Goal: Navigation & Orientation: Find specific page/section

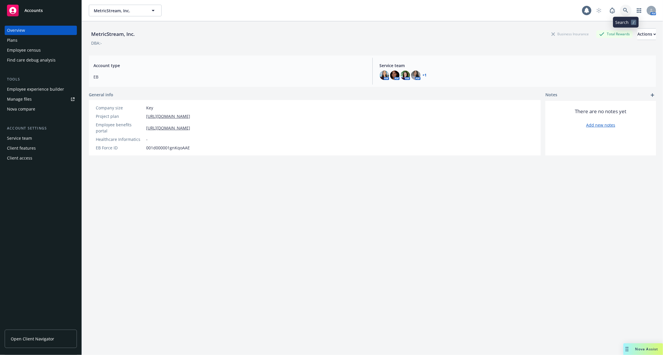
click at [624, 15] on link at bounding box center [626, 11] width 12 height 12
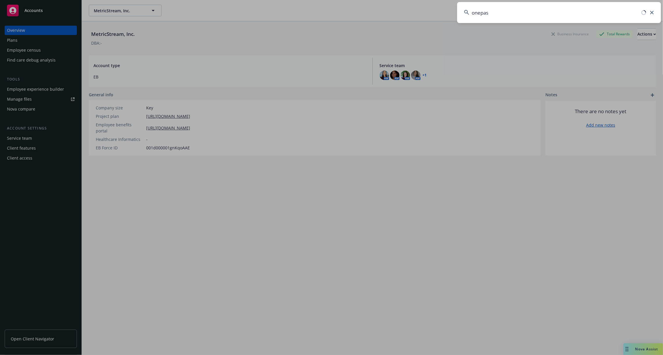
type input "onepass"
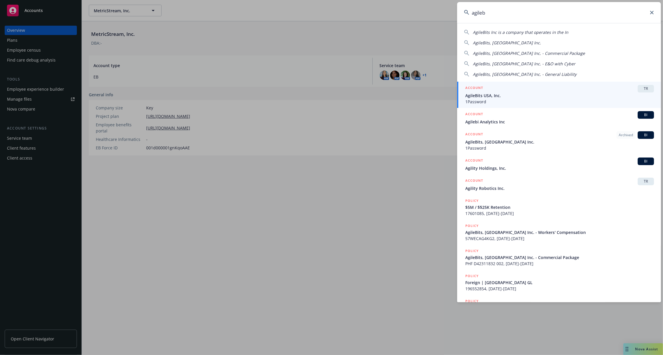
type input "agileb"
click at [546, 95] on span "AgileBits USA, Inc." at bounding box center [559, 95] width 189 height 6
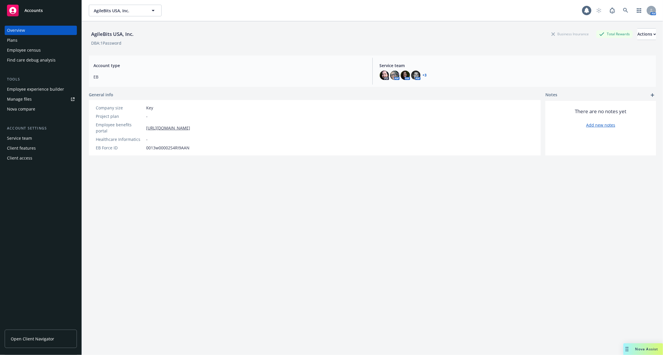
click at [35, 42] on div "Plans" at bounding box center [41, 40] width 68 height 9
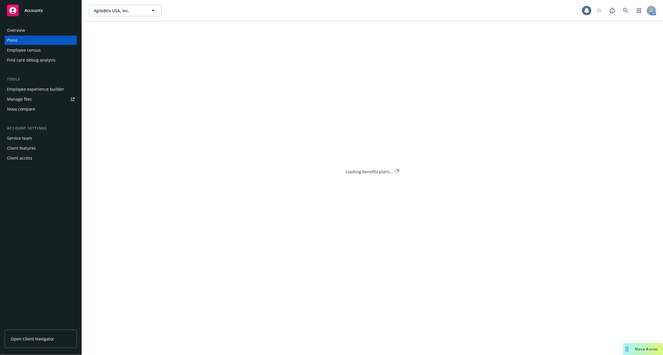
click at [36, 52] on div "Employee census" at bounding box center [24, 49] width 34 height 9
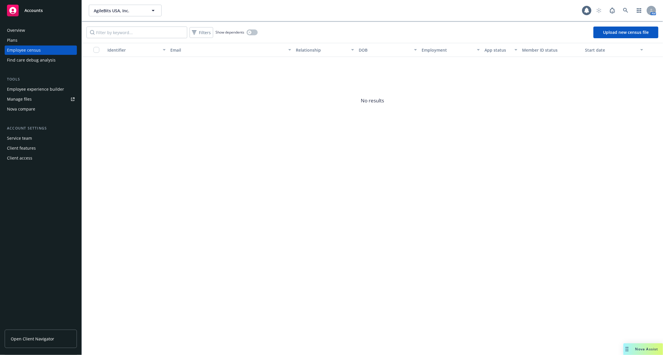
click at [43, 89] on div "Employee experience builder" at bounding box center [35, 88] width 57 height 9
click at [30, 86] on div "Employee experience builder" at bounding box center [35, 88] width 57 height 9
click at [626, 10] on icon at bounding box center [625, 10] width 5 height 5
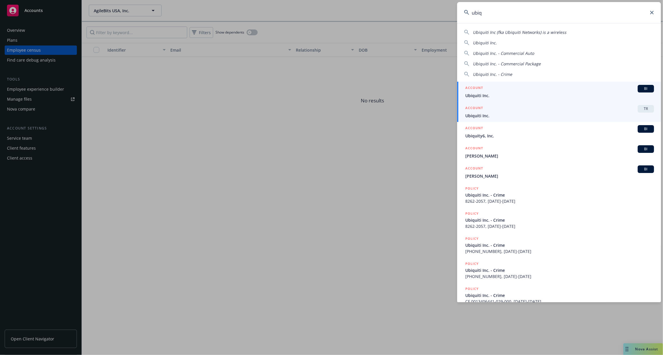
type input "ubiq"
click at [475, 110] on h5 "ACCOUNT" at bounding box center [474, 108] width 18 height 7
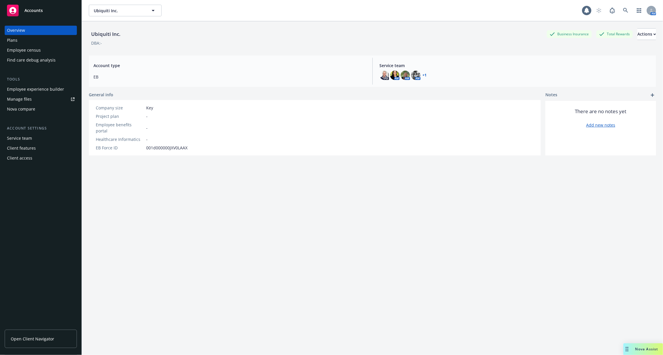
click at [36, 92] on div "Employee experience builder" at bounding box center [35, 88] width 57 height 9
click at [57, 89] on div "Employee experience builder" at bounding box center [35, 88] width 57 height 9
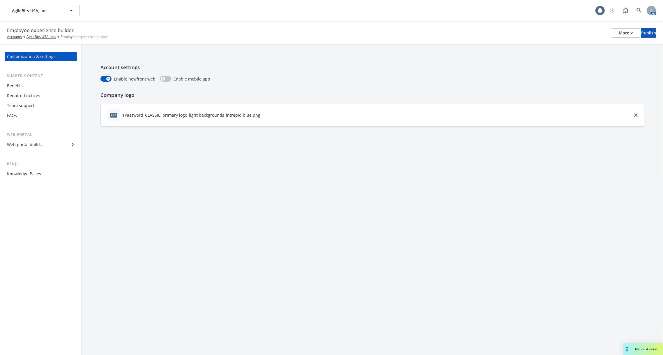
click at [48, 151] on div "Customization & settings Shared content Benefits Required notices Team support …" at bounding box center [41, 115] width 72 height 126
click at [44, 143] on div "Web portal builder" at bounding box center [41, 144] width 68 height 9
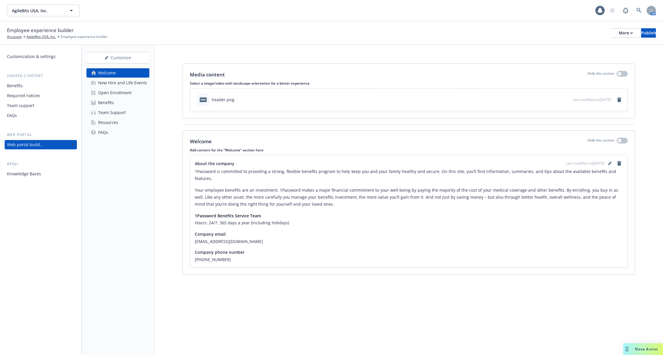
click at [124, 93] on div "Open Enrollment" at bounding box center [114, 92] width 33 height 9
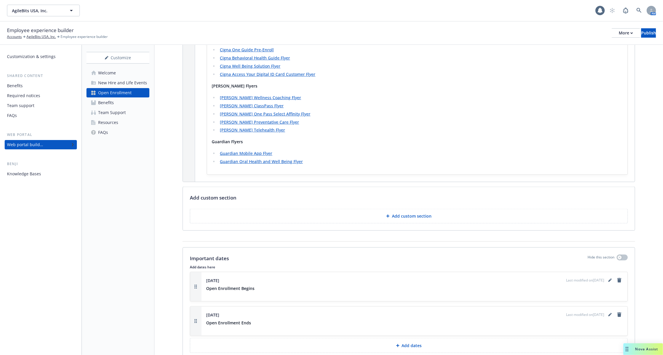
scroll to position [691, 0]
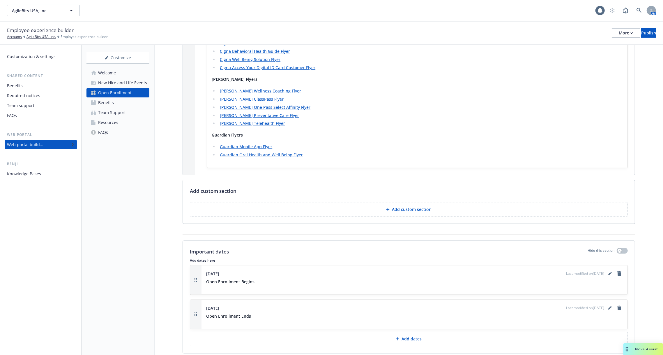
click at [38, 174] on div "Knowledge Bases" at bounding box center [24, 173] width 34 height 9
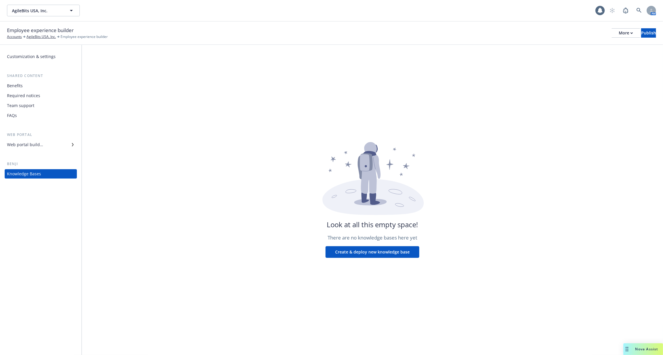
click at [39, 142] on div "Web portal builder" at bounding box center [25, 144] width 36 height 9
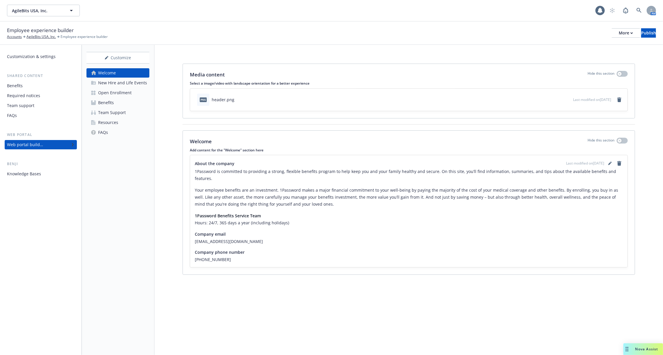
click at [111, 116] on div "Team Support" at bounding box center [112, 112] width 28 height 9
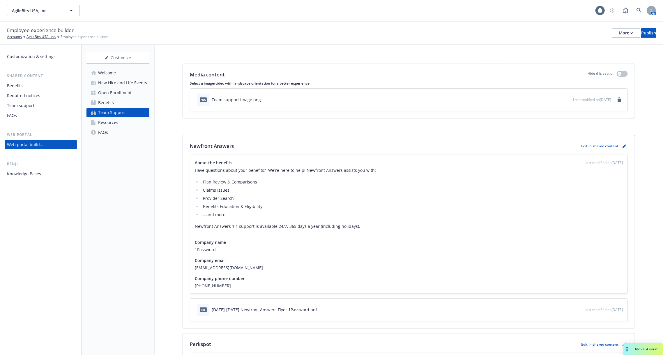
click at [111, 123] on div "Resources" at bounding box center [108, 122] width 20 height 9
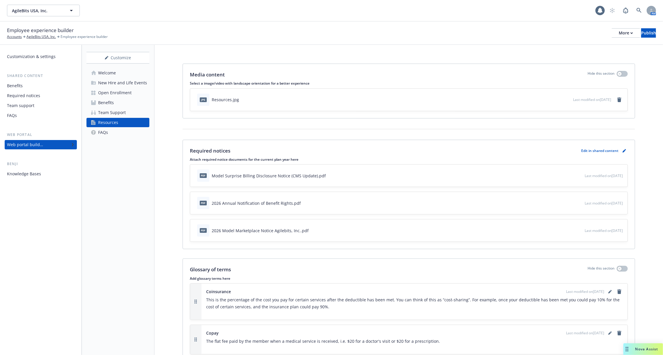
click at [130, 81] on div "New Hire and Life Events" at bounding box center [122, 82] width 49 height 9
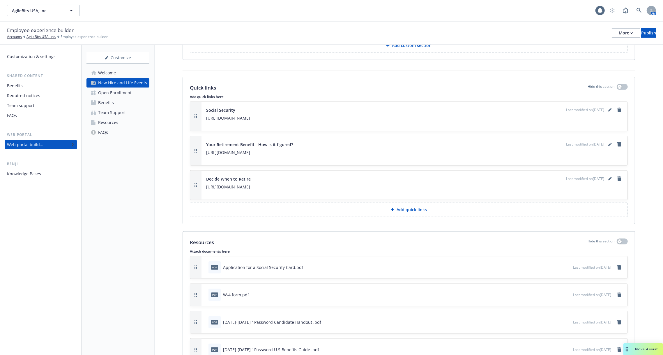
scroll to position [727, 0]
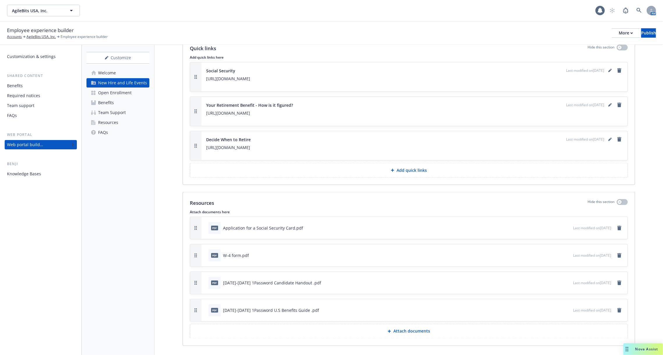
click at [132, 92] on link "Open Enrollment" at bounding box center [118, 92] width 63 height 9
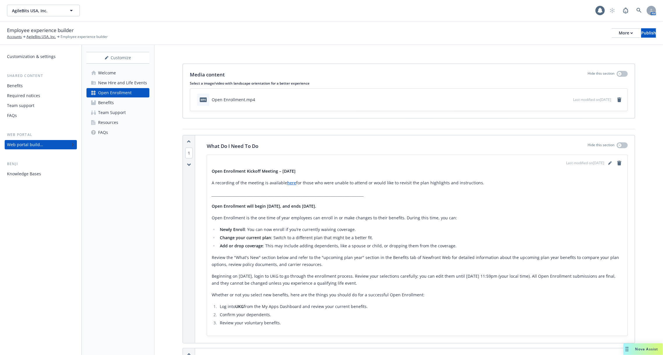
click at [124, 109] on div "Team Support" at bounding box center [112, 112] width 28 height 9
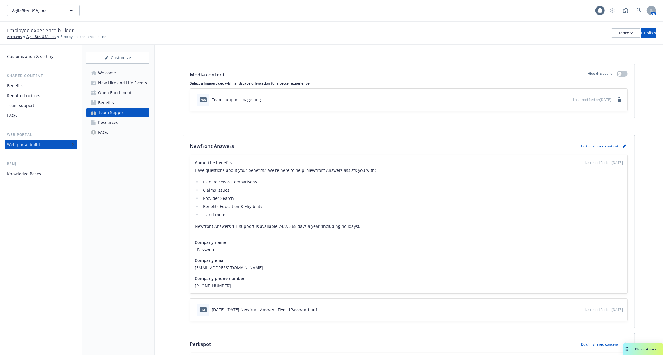
click at [128, 95] on div "Open Enrollment" at bounding box center [114, 92] width 33 height 9
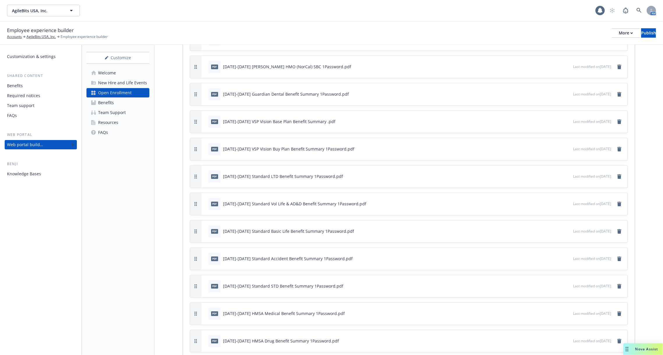
scroll to position [1254, 0]
